Goal: Task Accomplishment & Management: Use online tool/utility

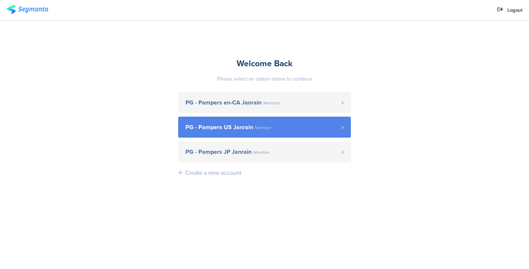
click at [256, 122] on link "PG - Pampers US Janrain Member" at bounding box center [264, 127] width 173 height 21
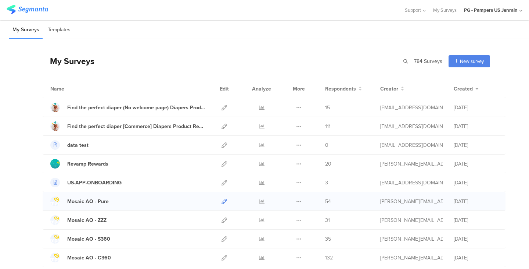
click at [222, 202] on icon at bounding box center [225, 201] width 6 height 6
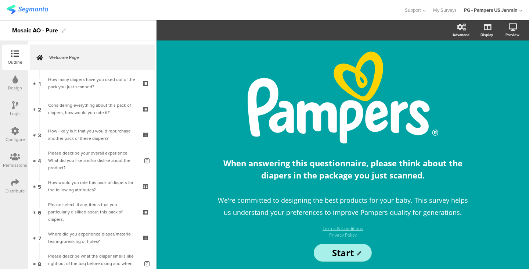
click at [16, 181] on icon at bounding box center [15, 182] width 8 height 8
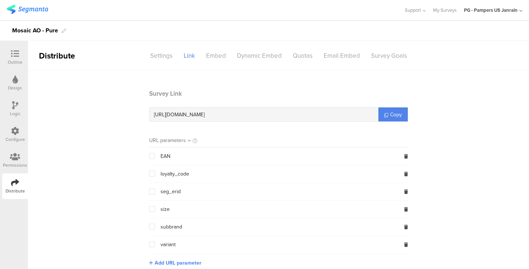
click at [13, 124] on div "Configure" at bounding box center [15, 135] width 26 height 26
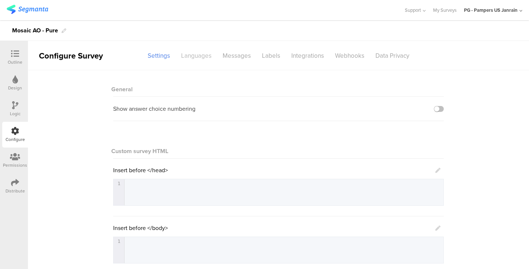
click at [196, 55] on div "Languages" at bounding box center [197, 55] width 42 height 13
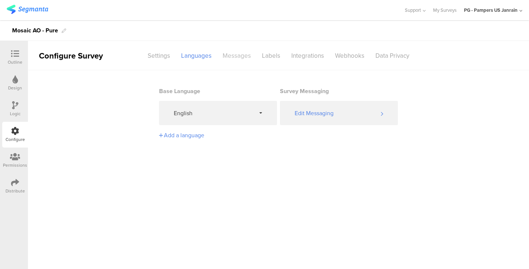
click at [240, 56] on div "Messages" at bounding box center [236, 55] width 39 height 13
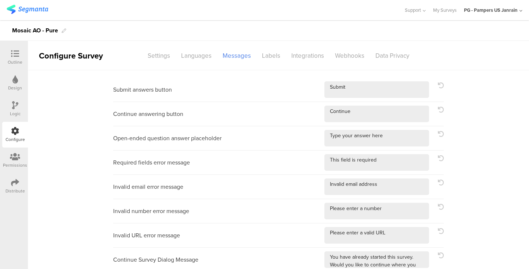
click at [15, 162] on div "Permissions" at bounding box center [15, 165] width 24 height 7
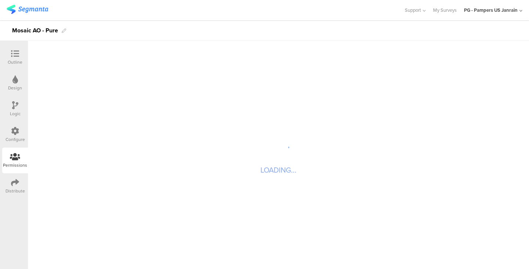
click at [16, 107] on icon at bounding box center [15, 105] width 6 height 8
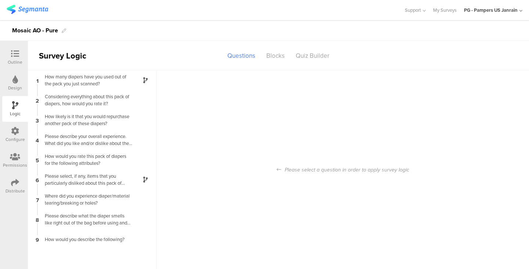
click at [12, 60] on div "Outline" at bounding box center [15, 62] width 15 height 7
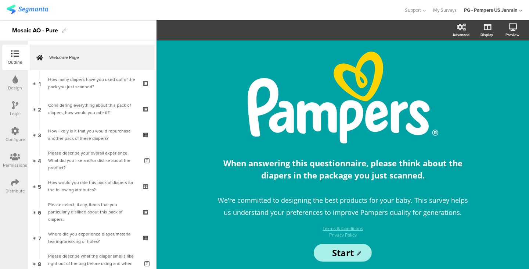
click at [12, 77] on div "Design" at bounding box center [15, 83] width 26 height 26
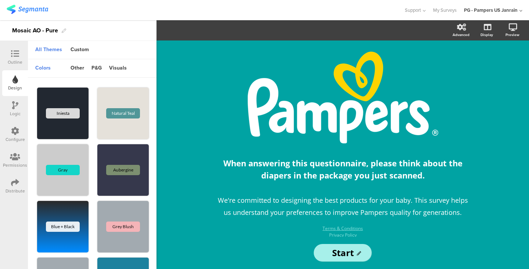
click at [12, 112] on div "Logic" at bounding box center [15, 113] width 11 height 7
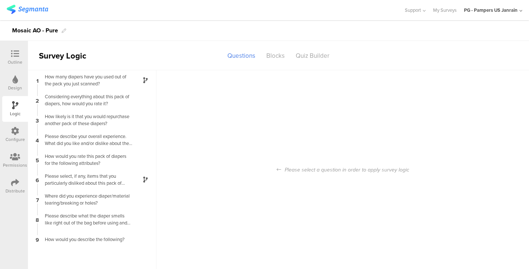
click at [17, 178] on icon at bounding box center [15, 182] width 8 height 8
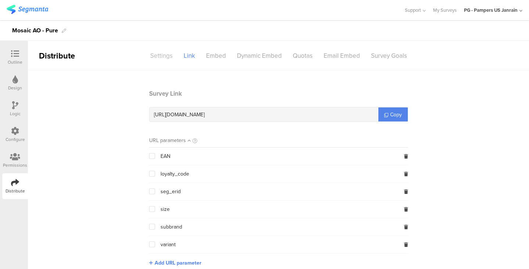
click at [154, 53] on div "Settings" at bounding box center [161, 55] width 33 height 13
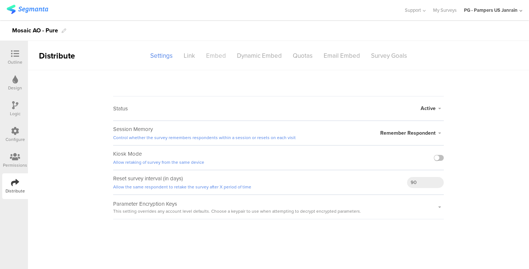
click at [215, 55] on div "Embed" at bounding box center [216, 55] width 31 height 13
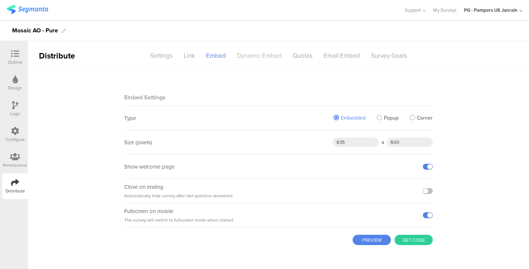
click at [268, 54] on div "Dynamic Embed" at bounding box center [260, 55] width 56 height 13
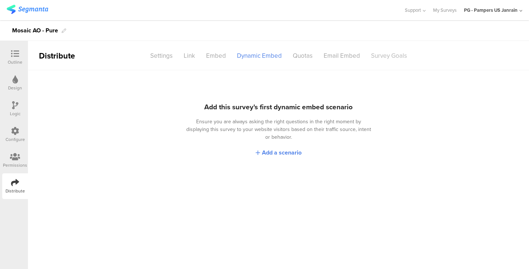
click at [380, 61] on div "Survey Goals" at bounding box center [389, 55] width 47 height 13
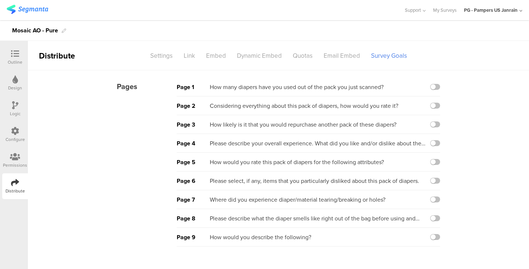
scroll to position [22, 0]
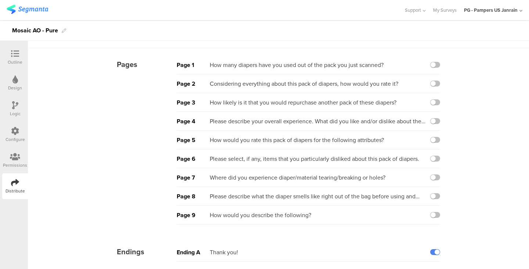
click at [20, 158] on div at bounding box center [15, 157] width 24 height 9
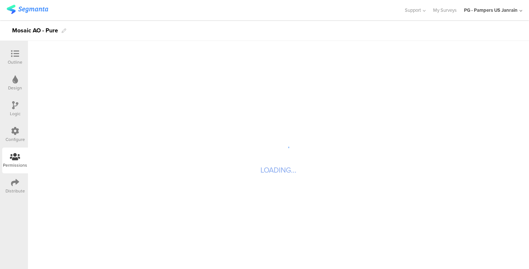
click at [12, 142] on div "Configure" at bounding box center [15, 139] width 19 height 7
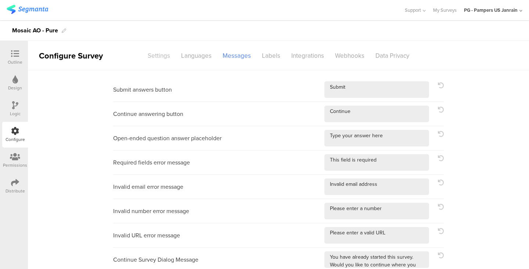
click at [153, 54] on div "Settings" at bounding box center [158, 55] width 33 height 13
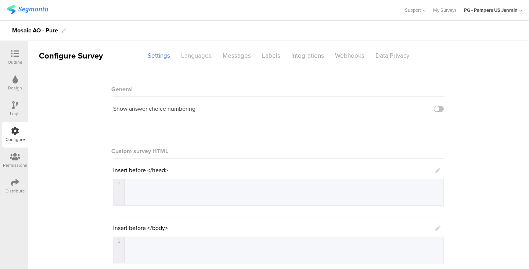
click at [204, 54] on div "Languages" at bounding box center [197, 55] width 42 height 13
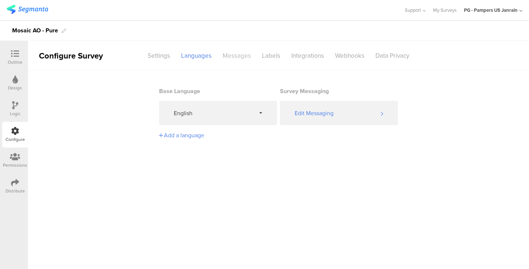
click at [242, 55] on div "Messages" at bounding box center [236, 55] width 39 height 13
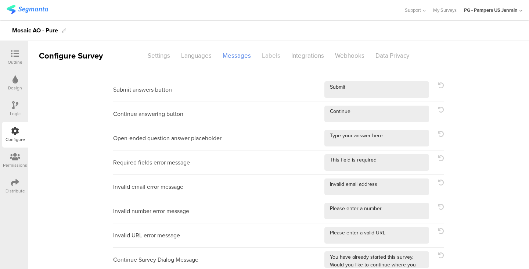
click at [266, 51] on div "Labels" at bounding box center [271, 55] width 29 height 13
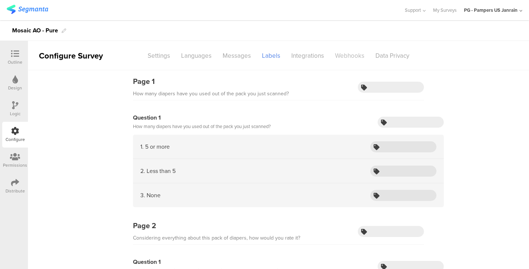
click at [352, 55] on div "Webhooks" at bounding box center [350, 55] width 40 height 13
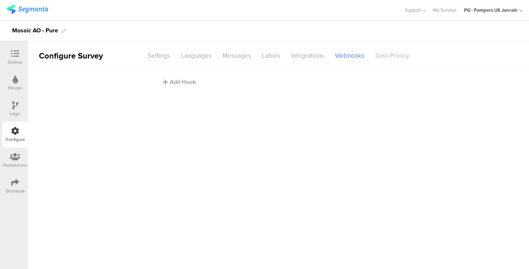
click at [389, 58] on div "Data Privacy" at bounding box center [392, 55] width 45 height 13
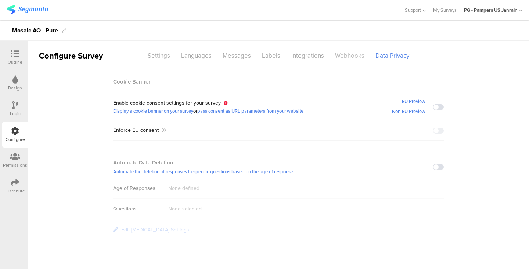
click at [355, 56] on div "Webhooks" at bounding box center [350, 55] width 40 height 13
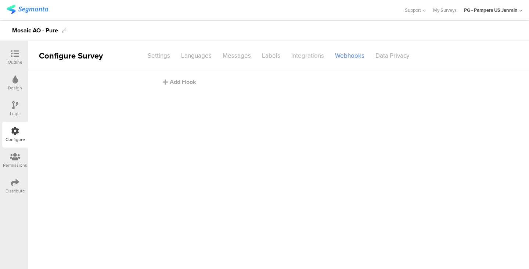
click at [301, 53] on div "Integrations" at bounding box center [308, 55] width 44 height 13
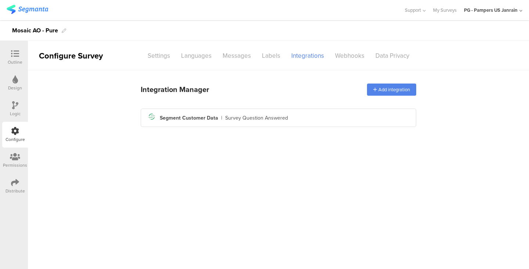
click at [10, 187] on div "Distribute" at bounding box center [15, 186] width 26 height 26
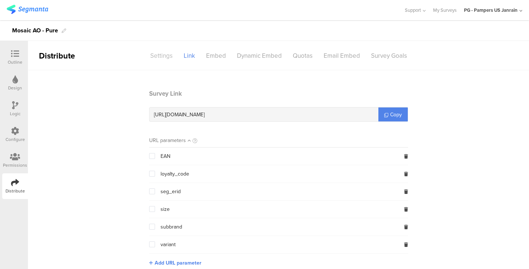
click at [155, 53] on div "Settings" at bounding box center [161, 55] width 33 height 13
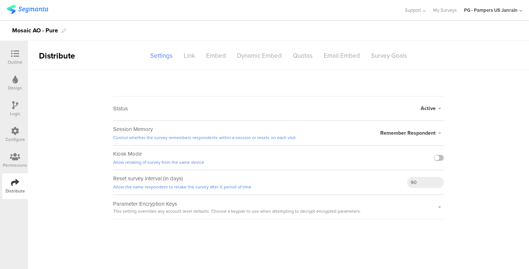
click at [14, 128] on icon at bounding box center [15, 131] width 8 height 8
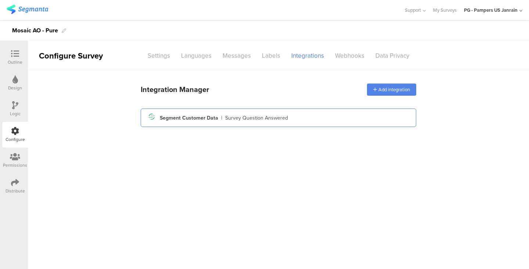
click at [184, 118] on div "Segment Customer Data" at bounding box center [189, 118] width 58 height 8
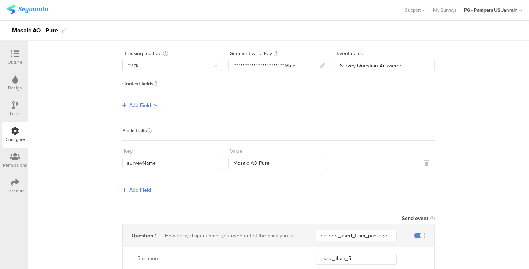
scroll to position [74, 0]
